Goal: Task Accomplishment & Management: Manage account settings

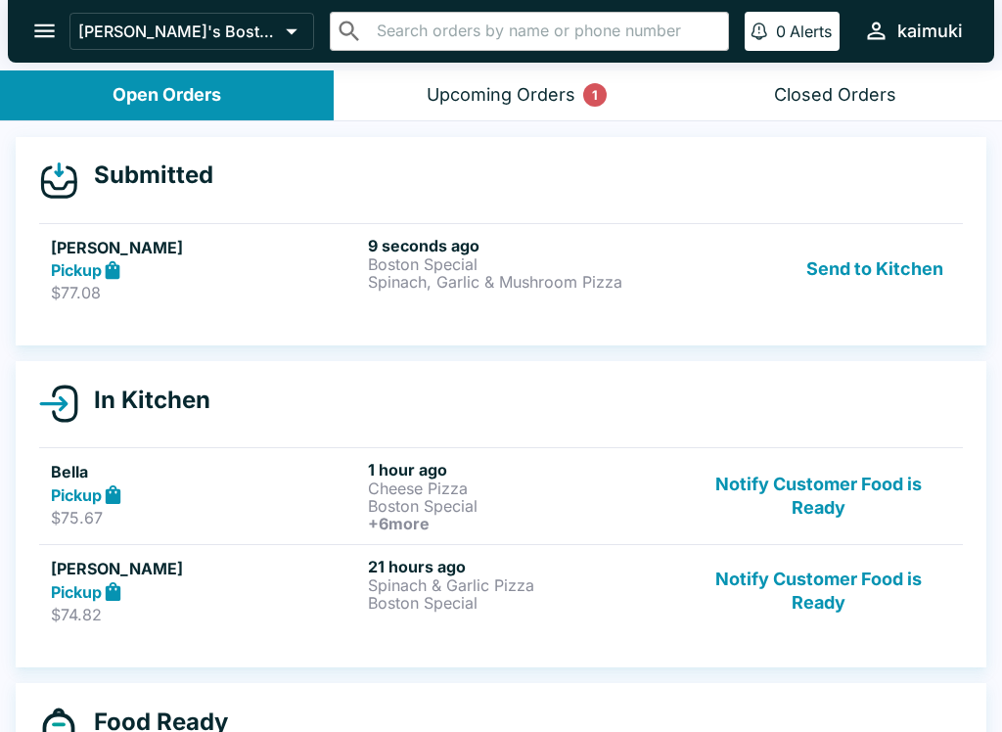
click at [225, 268] on div "Pickup" at bounding box center [205, 270] width 309 height 23
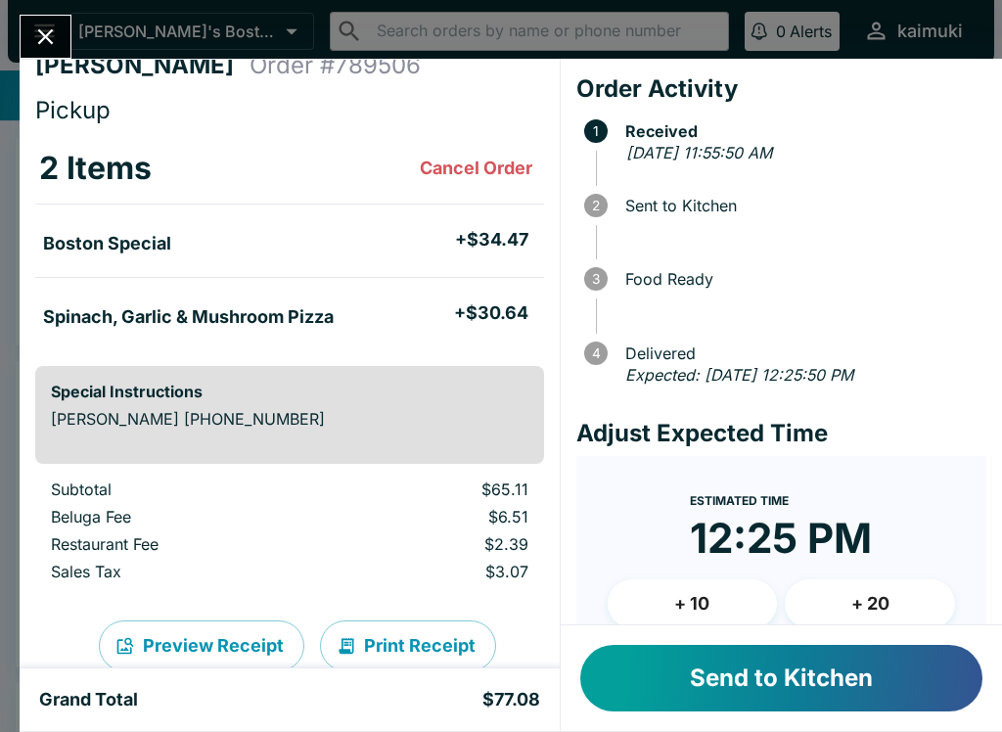
scroll to position [29, 0]
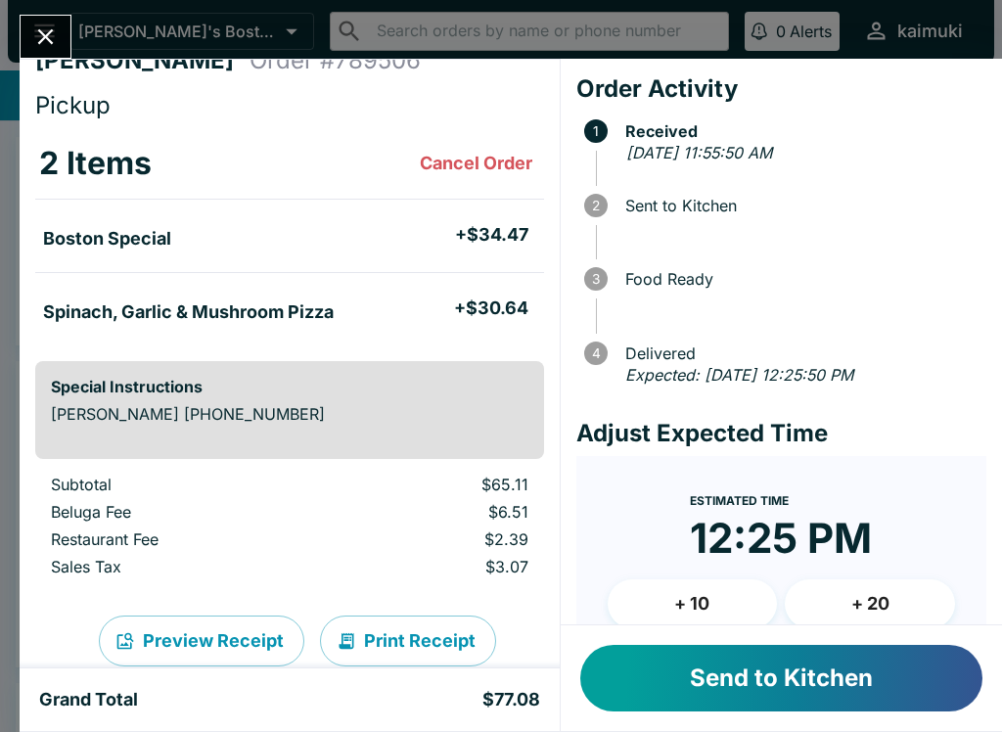
click at [713, 660] on button "Send to Kitchen" at bounding box center [781, 678] width 402 height 67
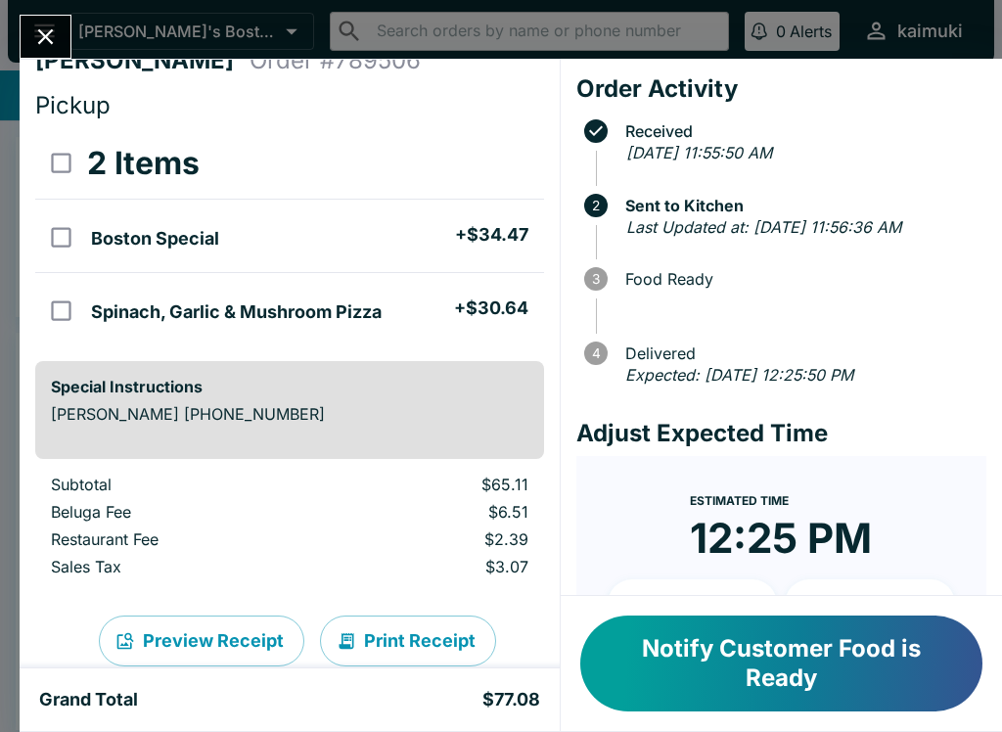
click at [55, 29] on icon "Close" at bounding box center [45, 36] width 26 height 26
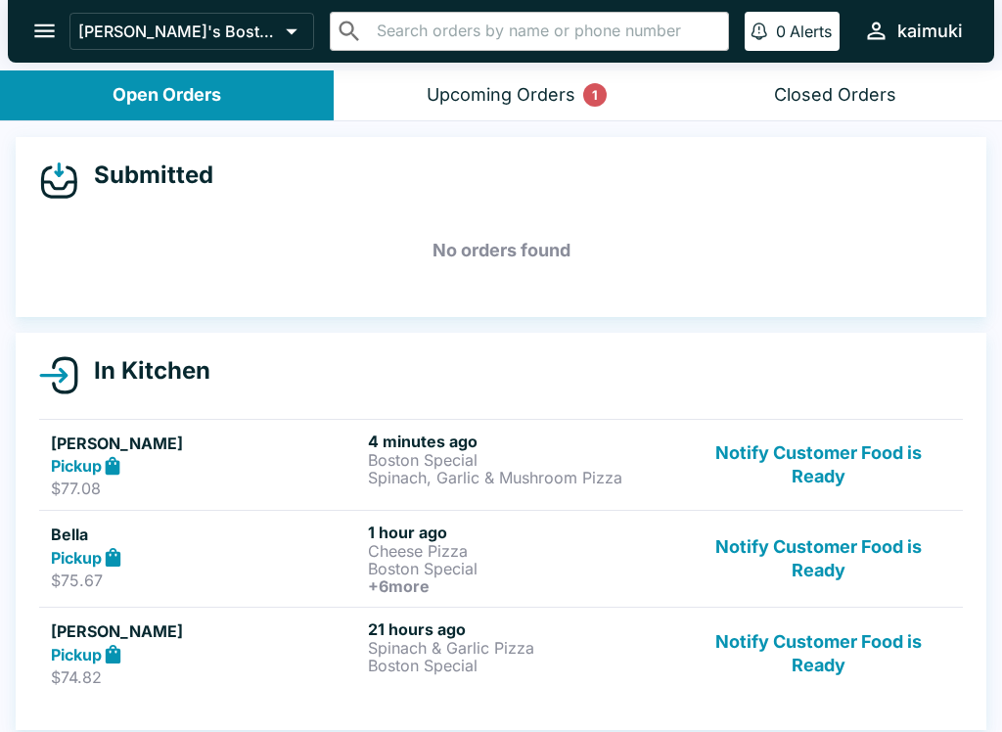
click at [518, 84] on div "Upcoming Orders 1" at bounding box center [501, 95] width 149 height 23
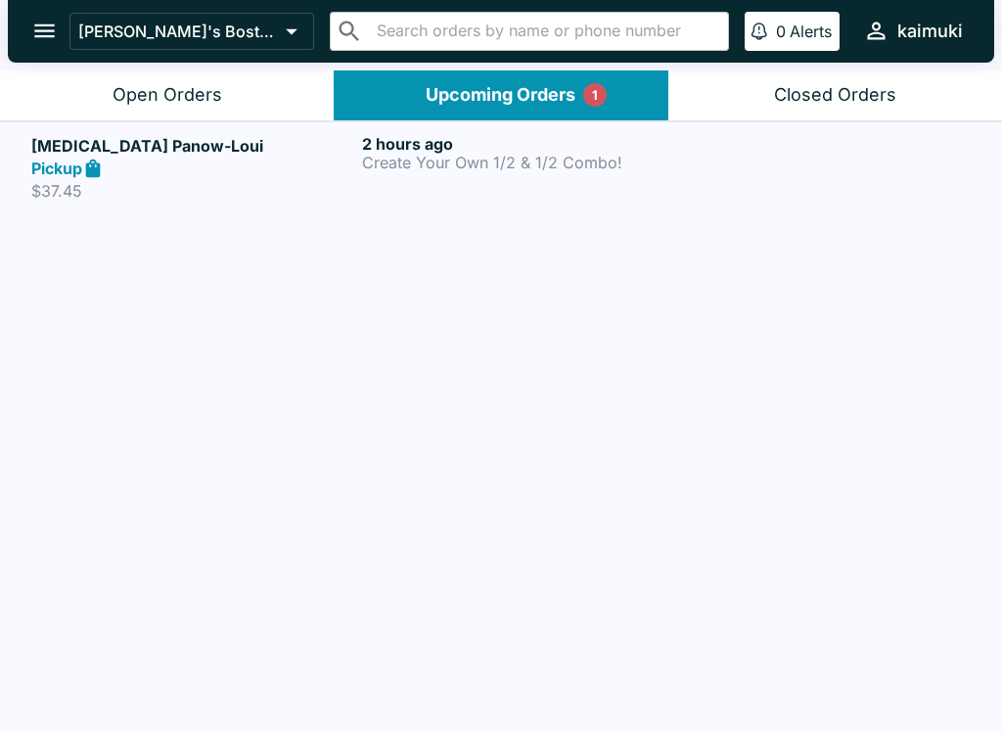
click at [502, 154] on p "Create Your Own 1/2 & 1/2 Combo!" at bounding box center [523, 163] width 323 height 18
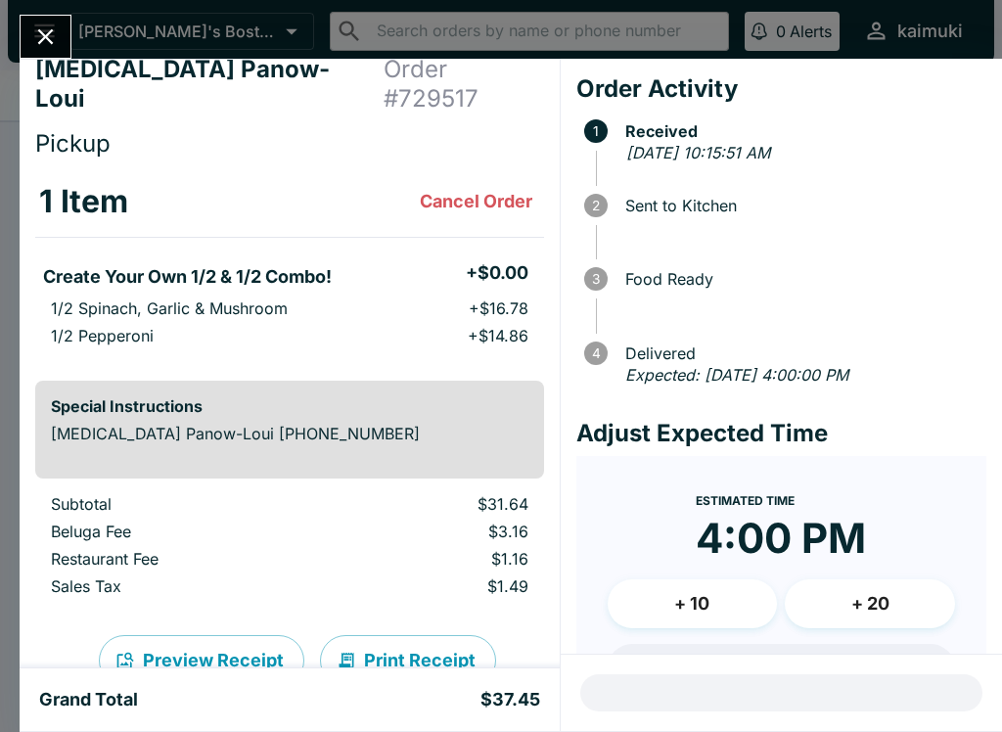
scroll to position [20, 0]
click at [36, 34] on icon "Close" at bounding box center [45, 36] width 26 height 26
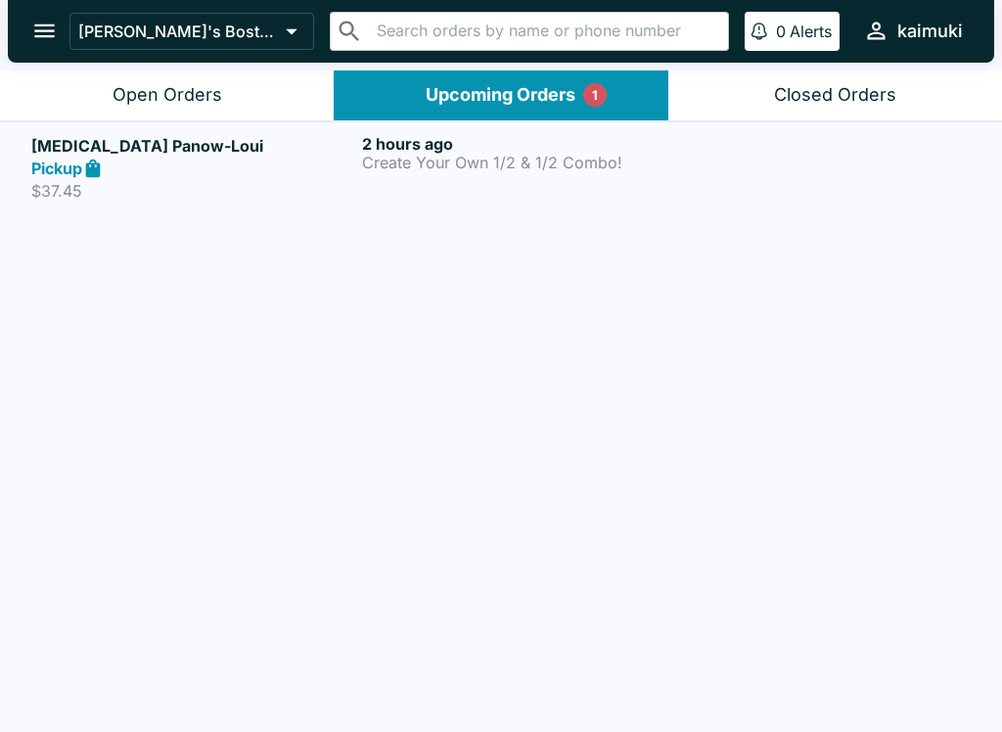
click at [59, 113] on button "Open Orders" at bounding box center [167, 95] width 334 height 50
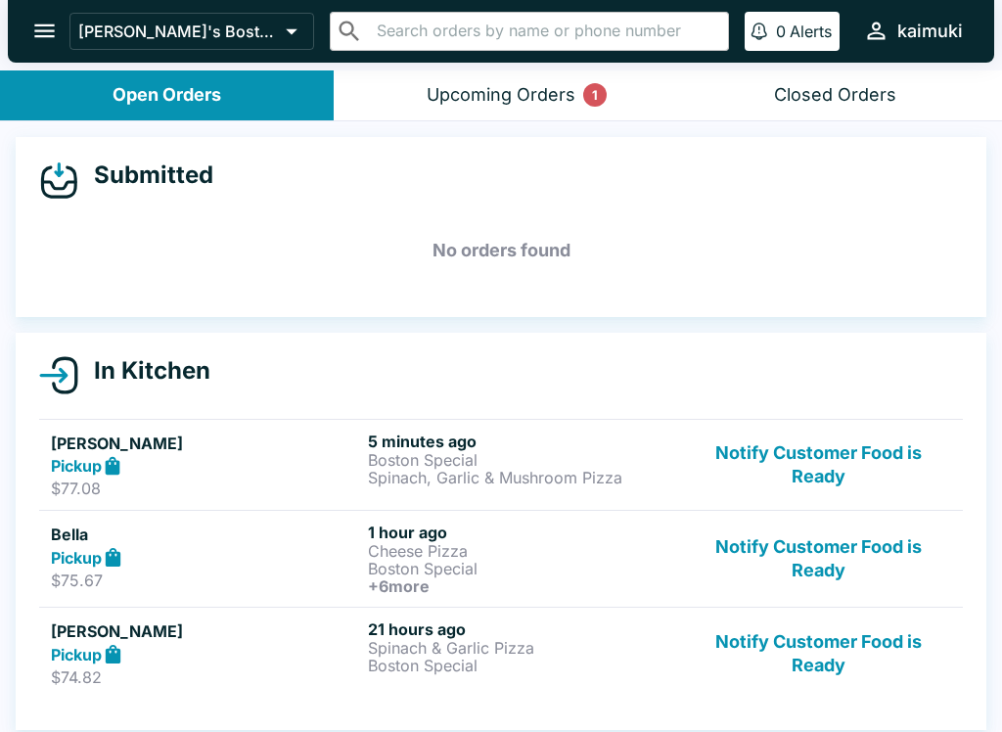
click at [46, 476] on link "[PERSON_NAME] Pickup $77.08 5 minutes ago Boston Special Spinach, Garlic & Mush…" at bounding box center [501, 465] width 924 height 92
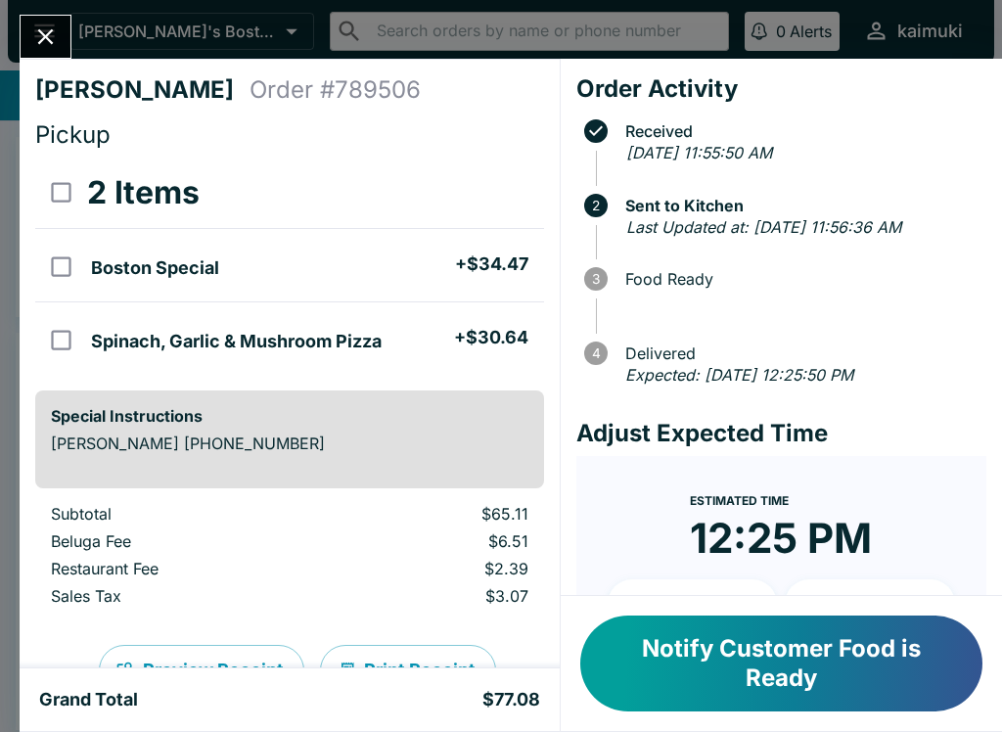
click at [30, 22] on button "Close" at bounding box center [46, 37] width 50 height 42
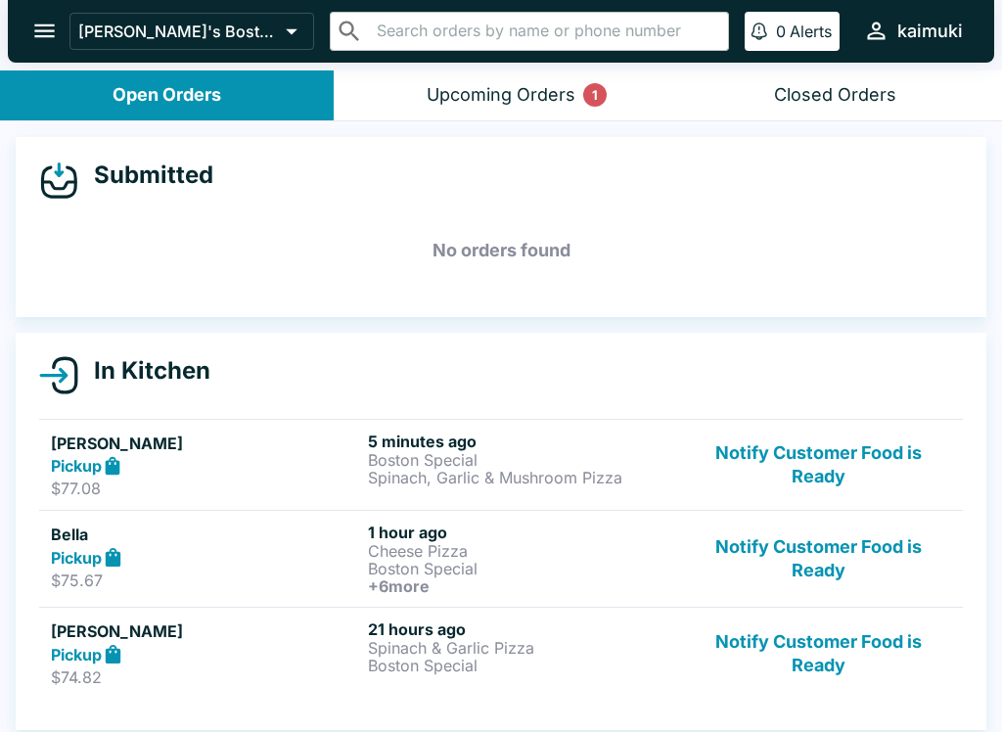
click at [435, 97] on div "Upcoming Orders 1" at bounding box center [501, 95] width 149 height 23
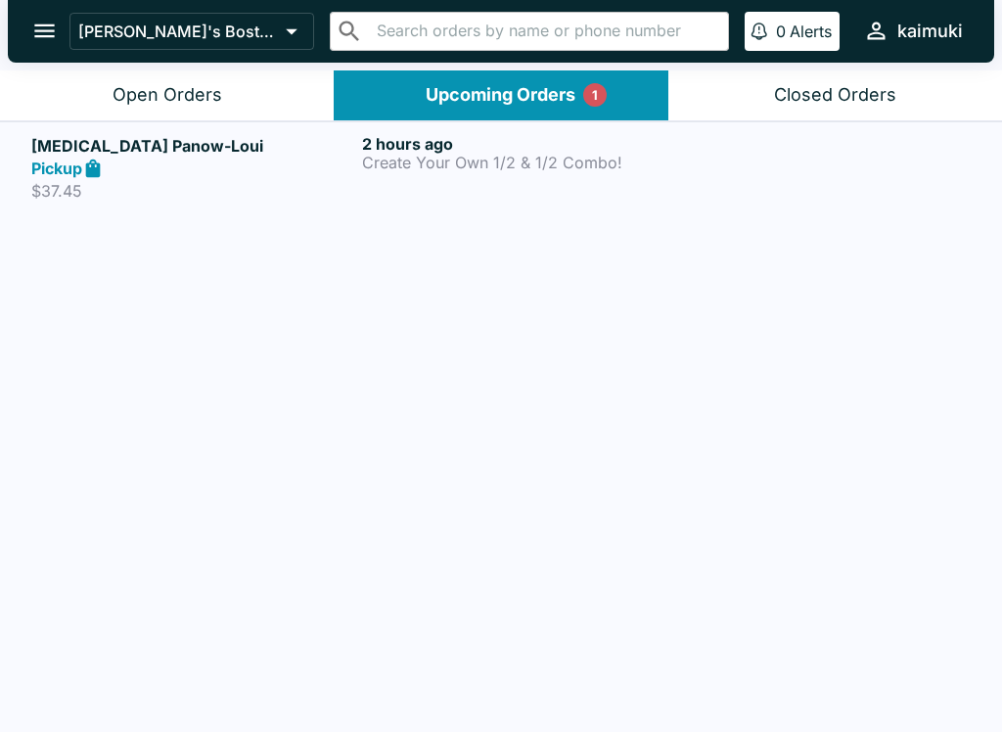
click at [396, 154] on p "Create Your Own 1/2 & 1/2 Combo!" at bounding box center [523, 163] width 323 height 18
